Goal: Task Accomplishment & Management: Manage account settings

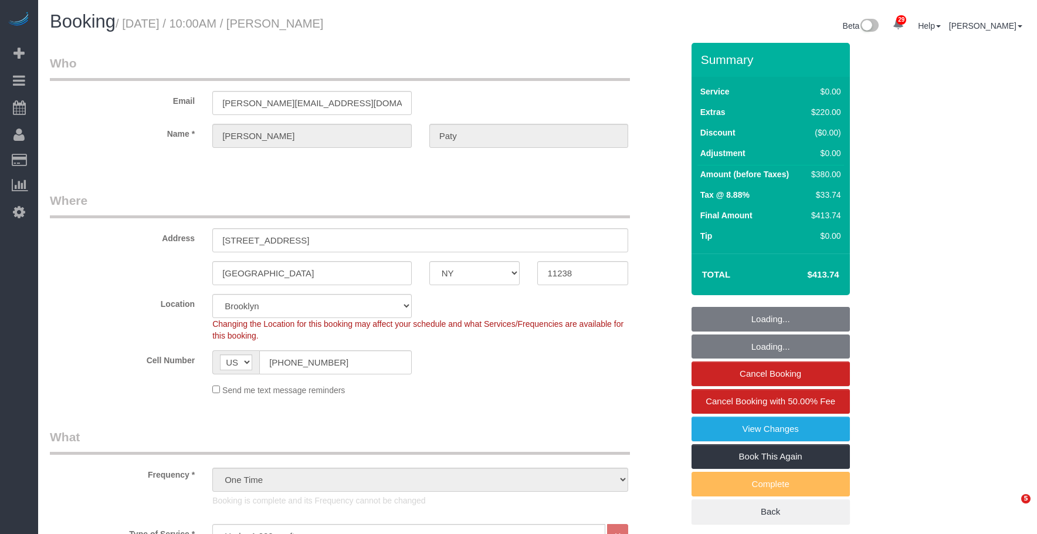
select select "NY"
select select "1"
select select "spot1"
select select "number:89"
select select "number:90"
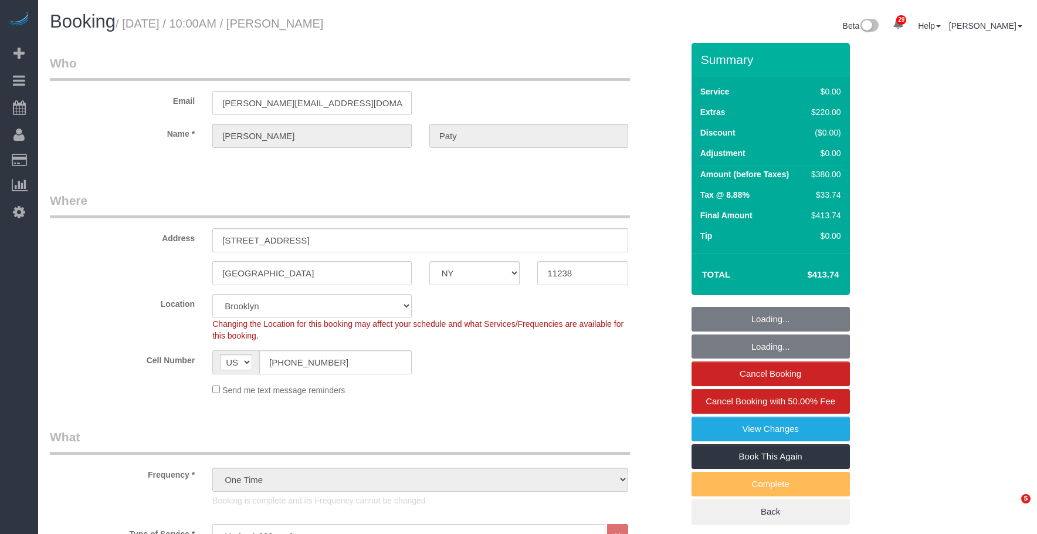
select select "number:15"
select select "number:5"
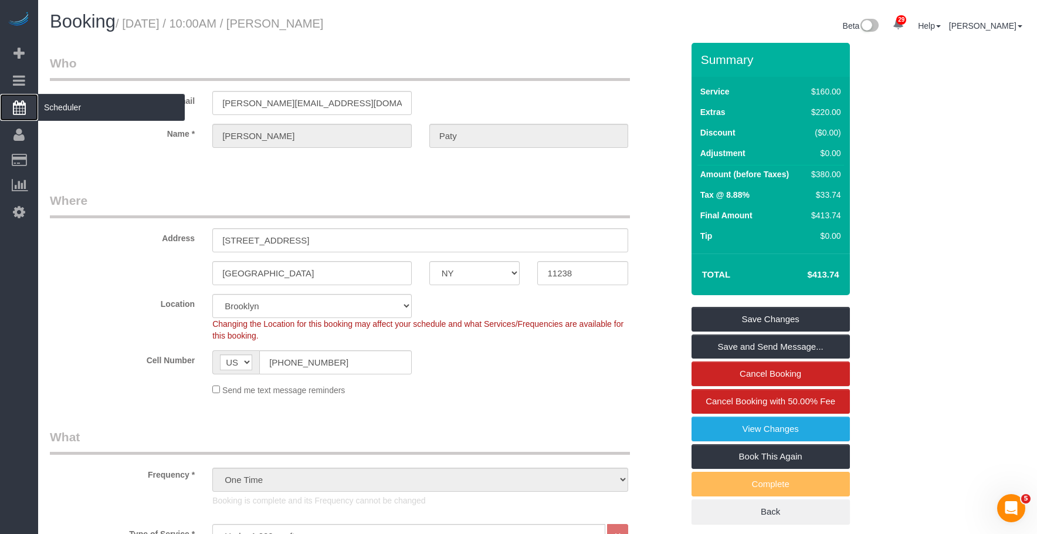
click at [92, 101] on span "Scheduler" at bounding box center [111, 107] width 147 height 27
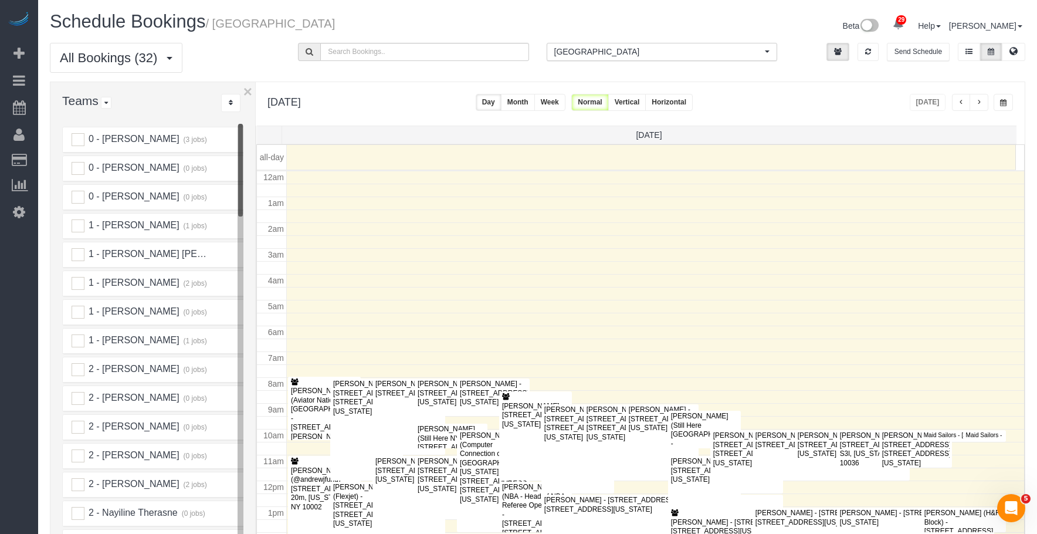
scroll to position [155, 0]
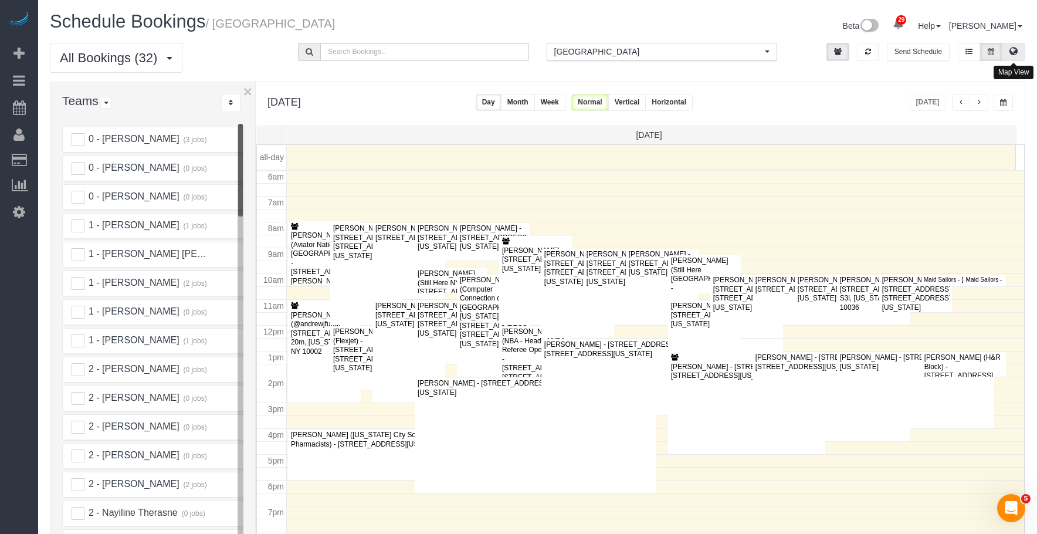
click at [1016, 51] on icon at bounding box center [1014, 51] width 8 height 7
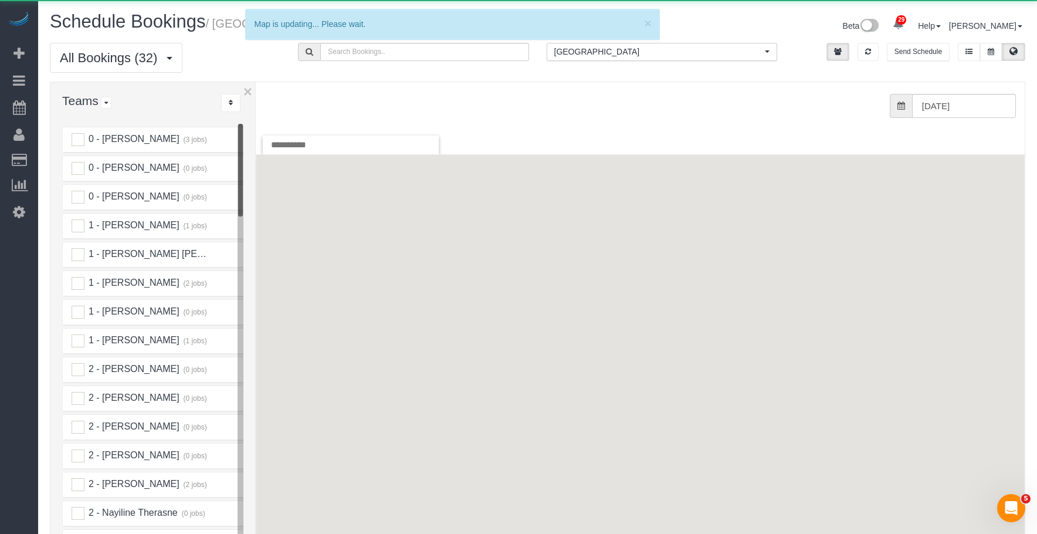
click at [691, 55] on span "[GEOGRAPHIC_DATA]" at bounding box center [658, 52] width 208 height 12
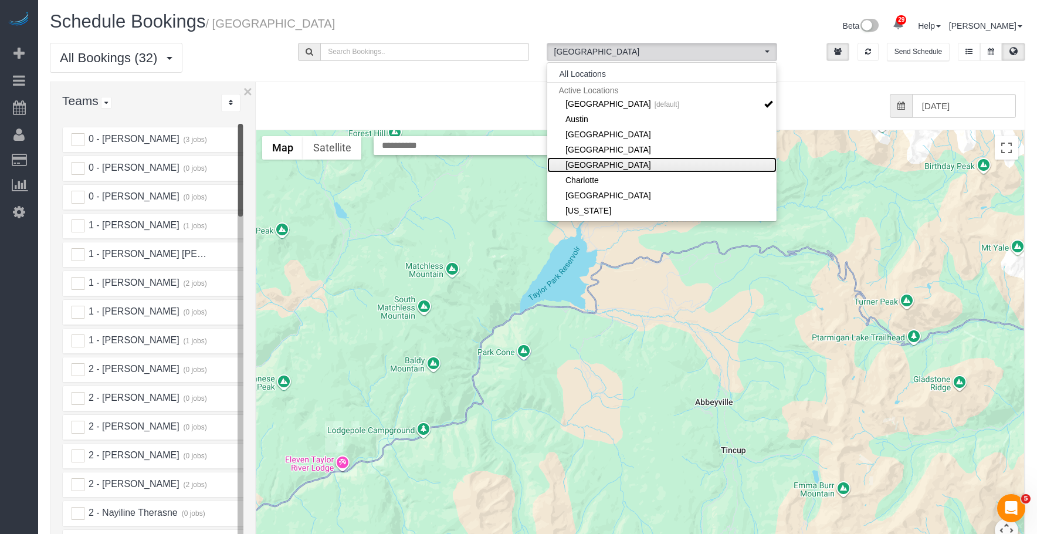
click at [667, 167] on link "[GEOGRAPHIC_DATA]" at bounding box center [661, 164] width 229 height 15
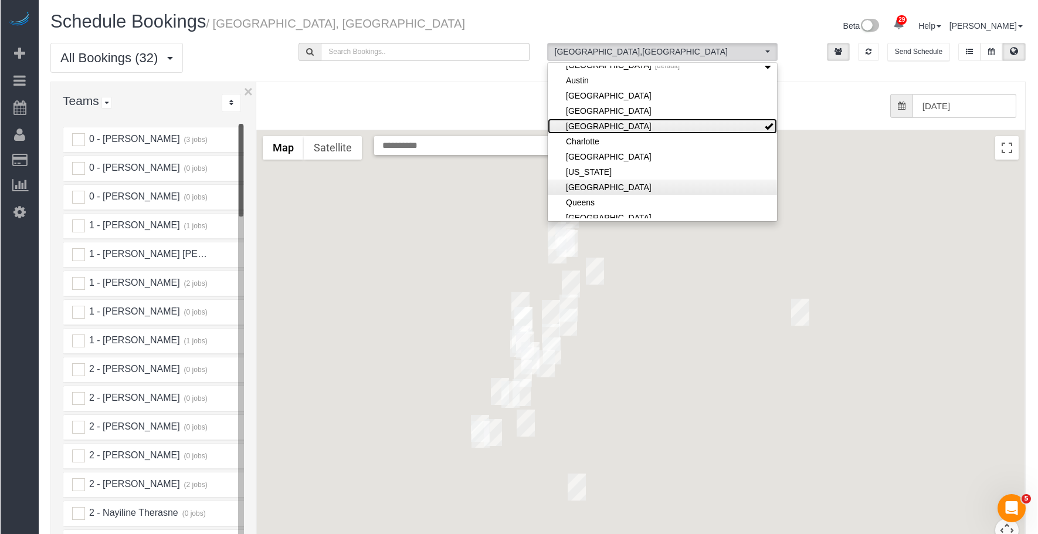
scroll to position [59, 0]
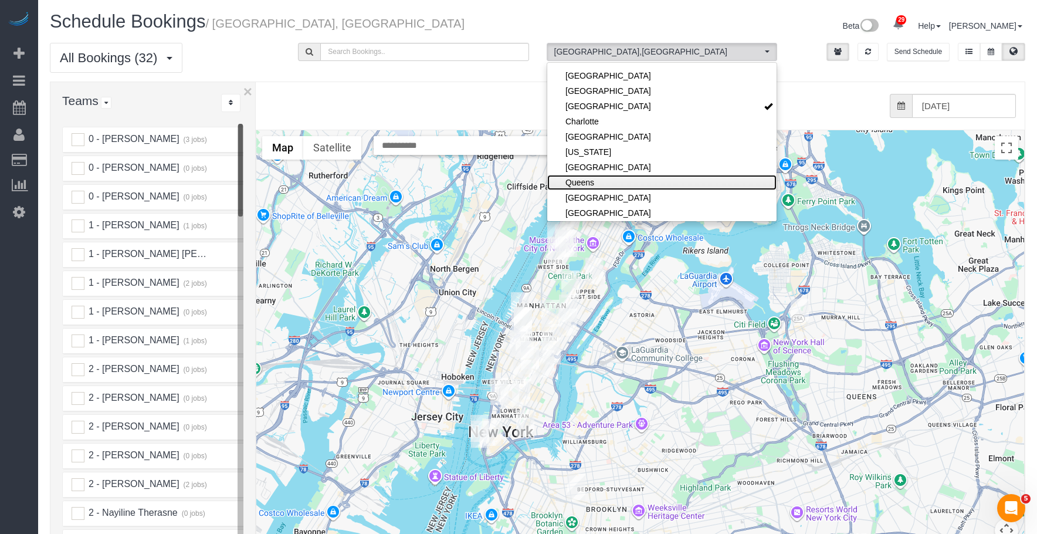
click at [629, 177] on link "Queens" at bounding box center [661, 182] width 229 height 15
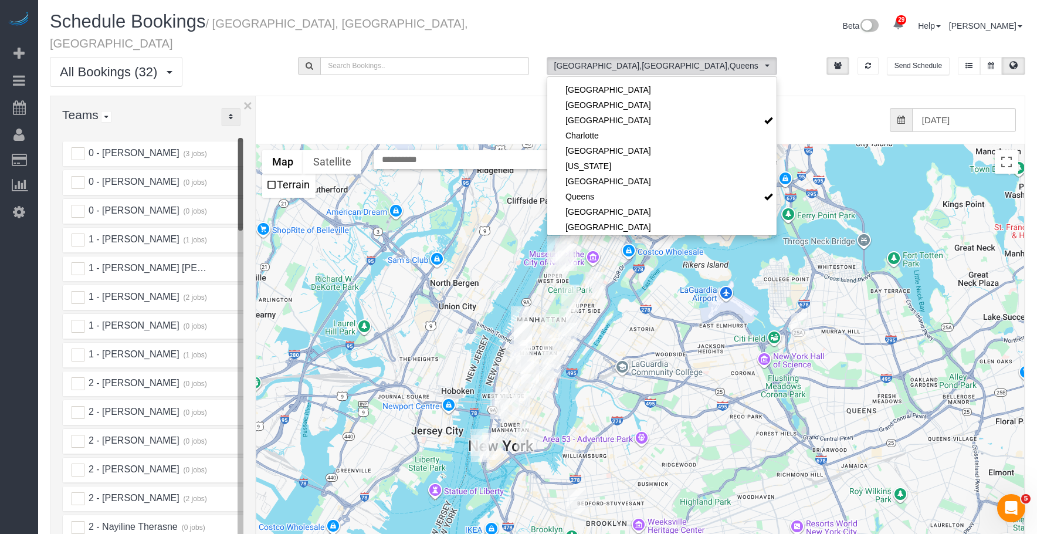
click at [232, 113] on icon "..." at bounding box center [231, 116] width 4 height 7
click at [253, 146] on link "A-Z" at bounding box center [268, 153] width 93 height 15
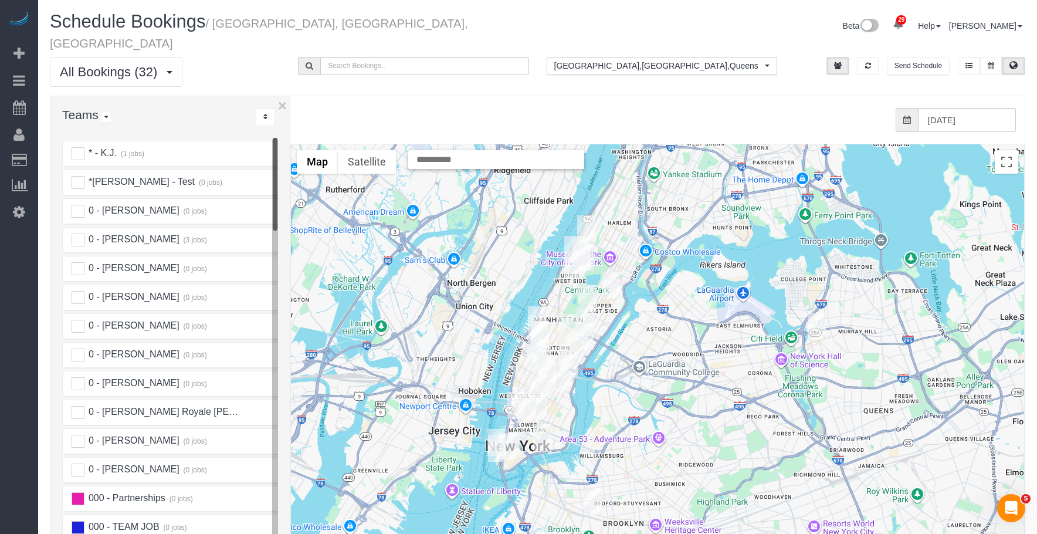
drag, startPoint x: 254, startPoint y: 122, endPoint x: 283, endPoint y: 124, distance: 29.4
click at [283, 124] on div "× Teams All Teams All Active Teams Active Teams For Location(s) Rating A-Z * - …" at bounding box center [538, 360] width 976 height 529
